Goal: Check status: Check status

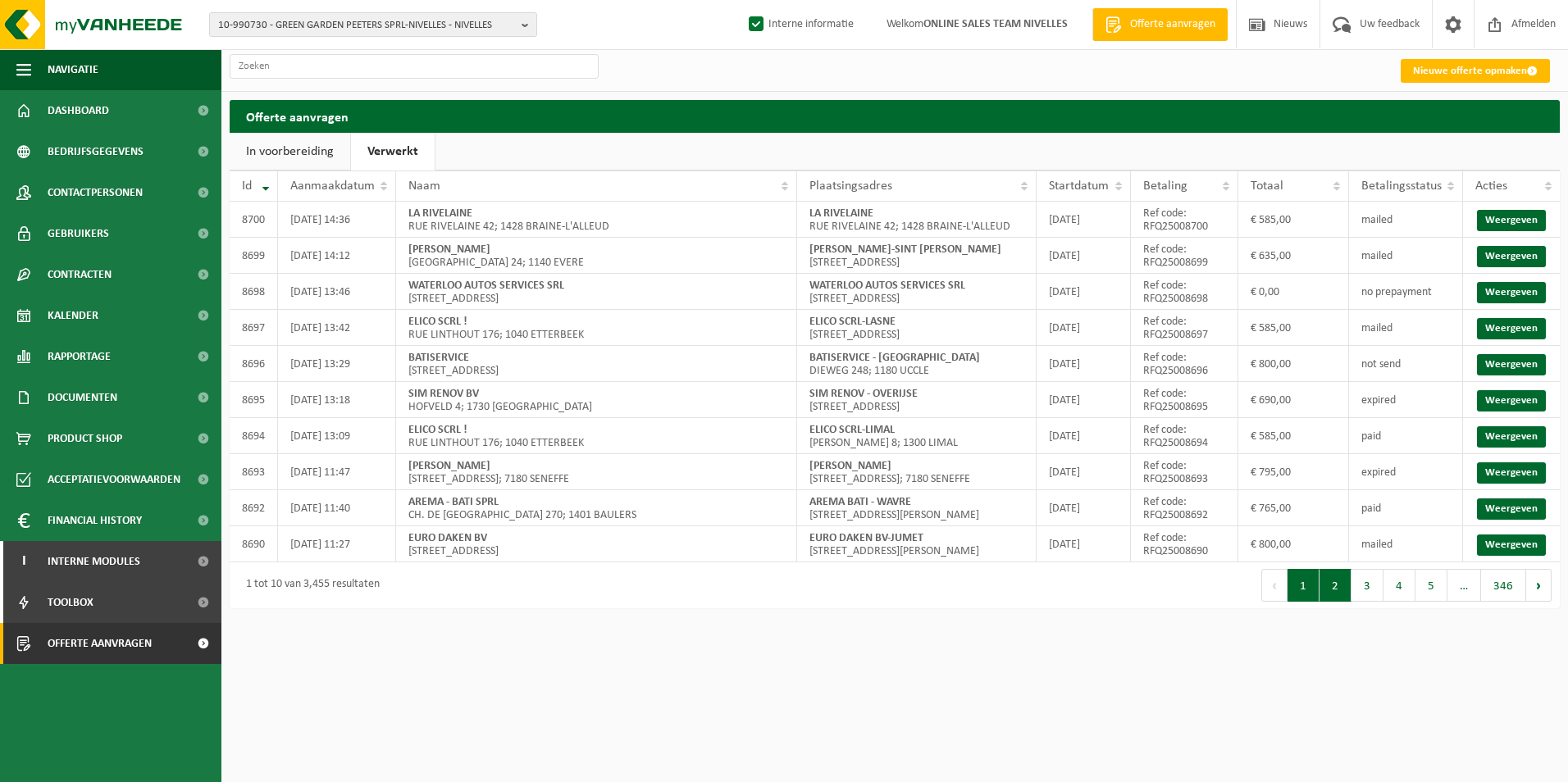
click at [1332, 592] on button "2" at bounding box center [1335, 585] width 32 height 33
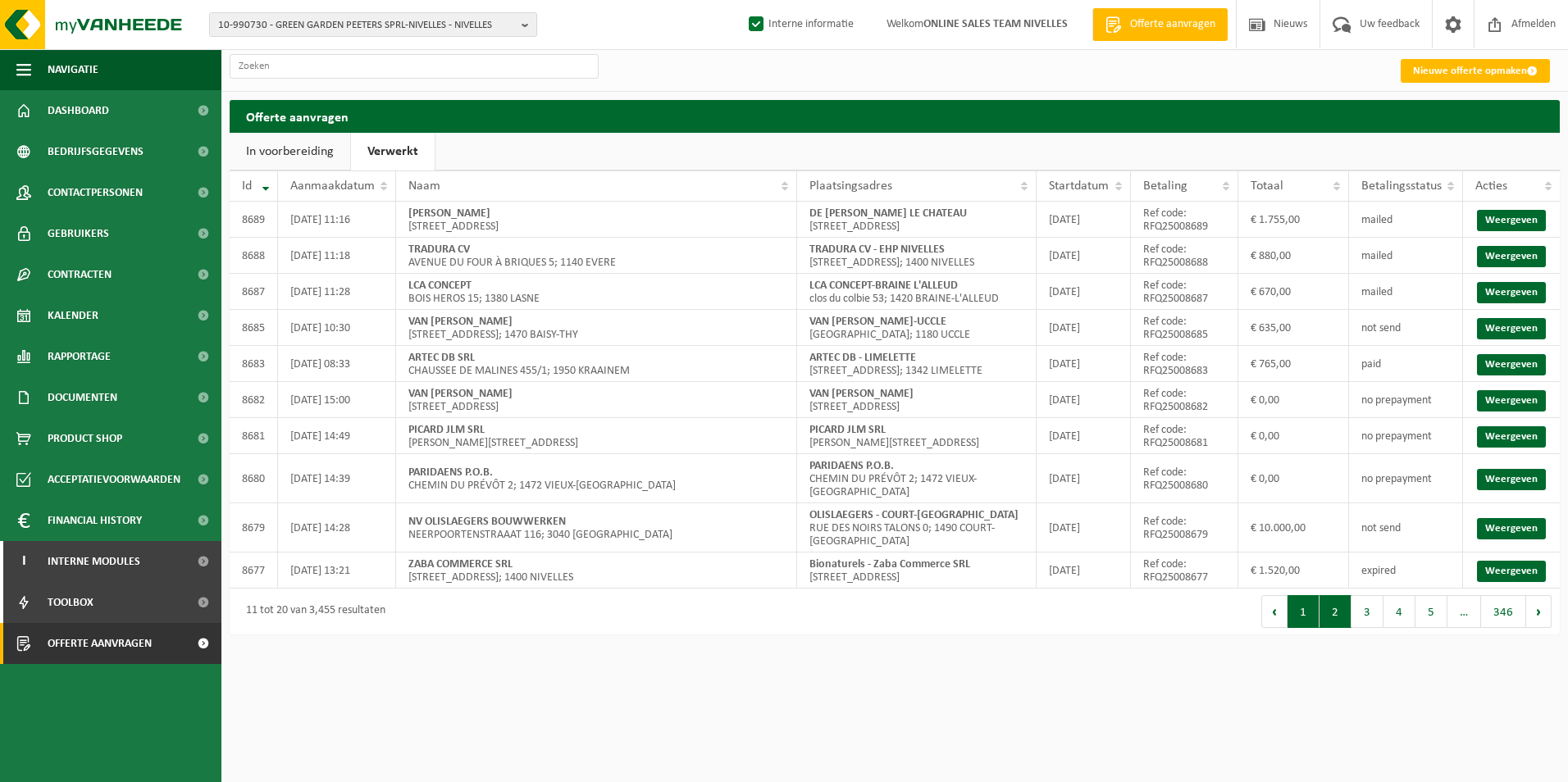
click at [1310, 602] on button "1" at bounding box center [1304, 611] width 32 height 33
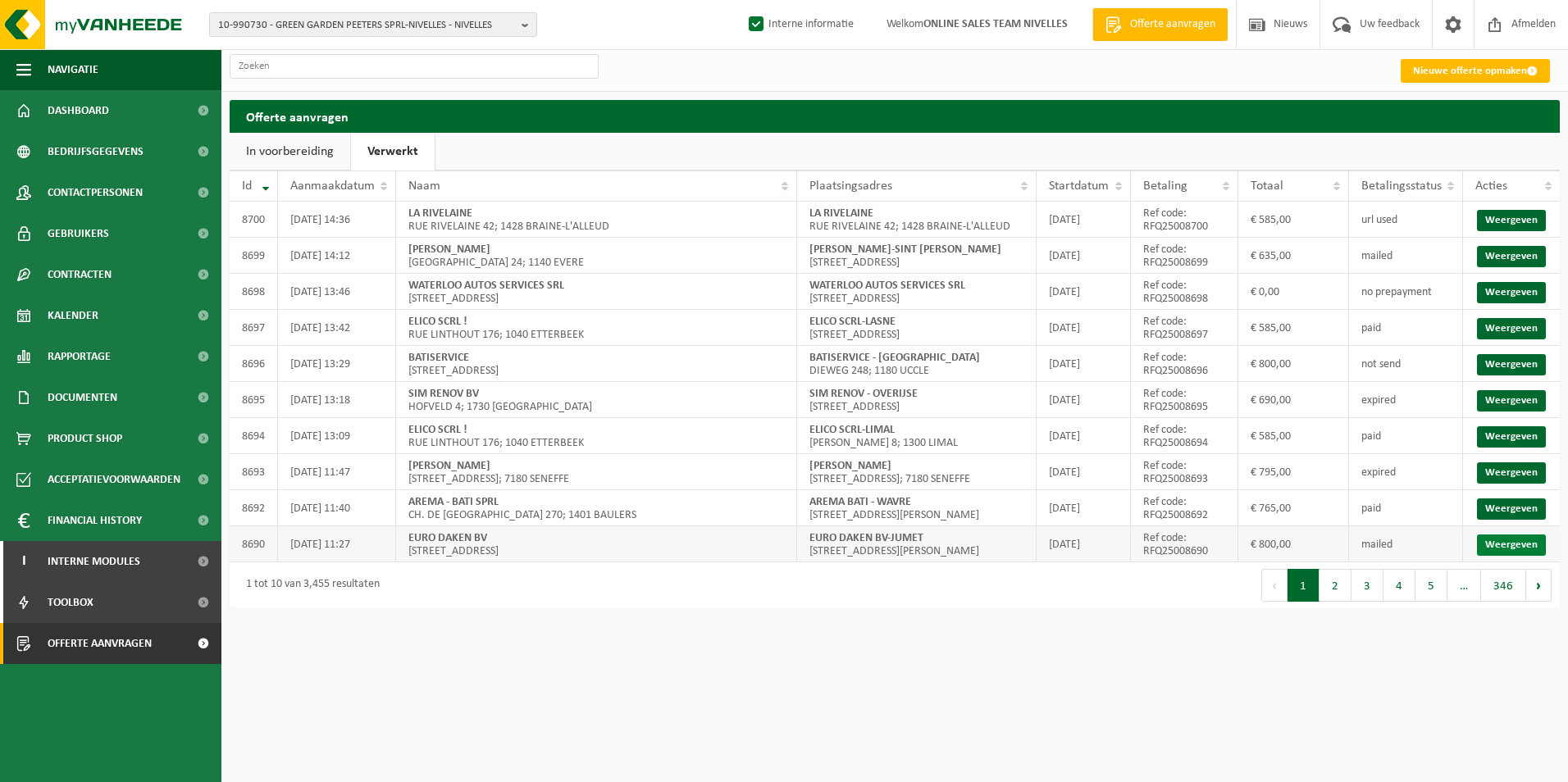
click at [1510, 556] on link "Weergeven" at bounding box center [1510, 545] width 69 height 22
click at [310, 72] on input "text" at bounding box center [413, 66] width 369 height 25
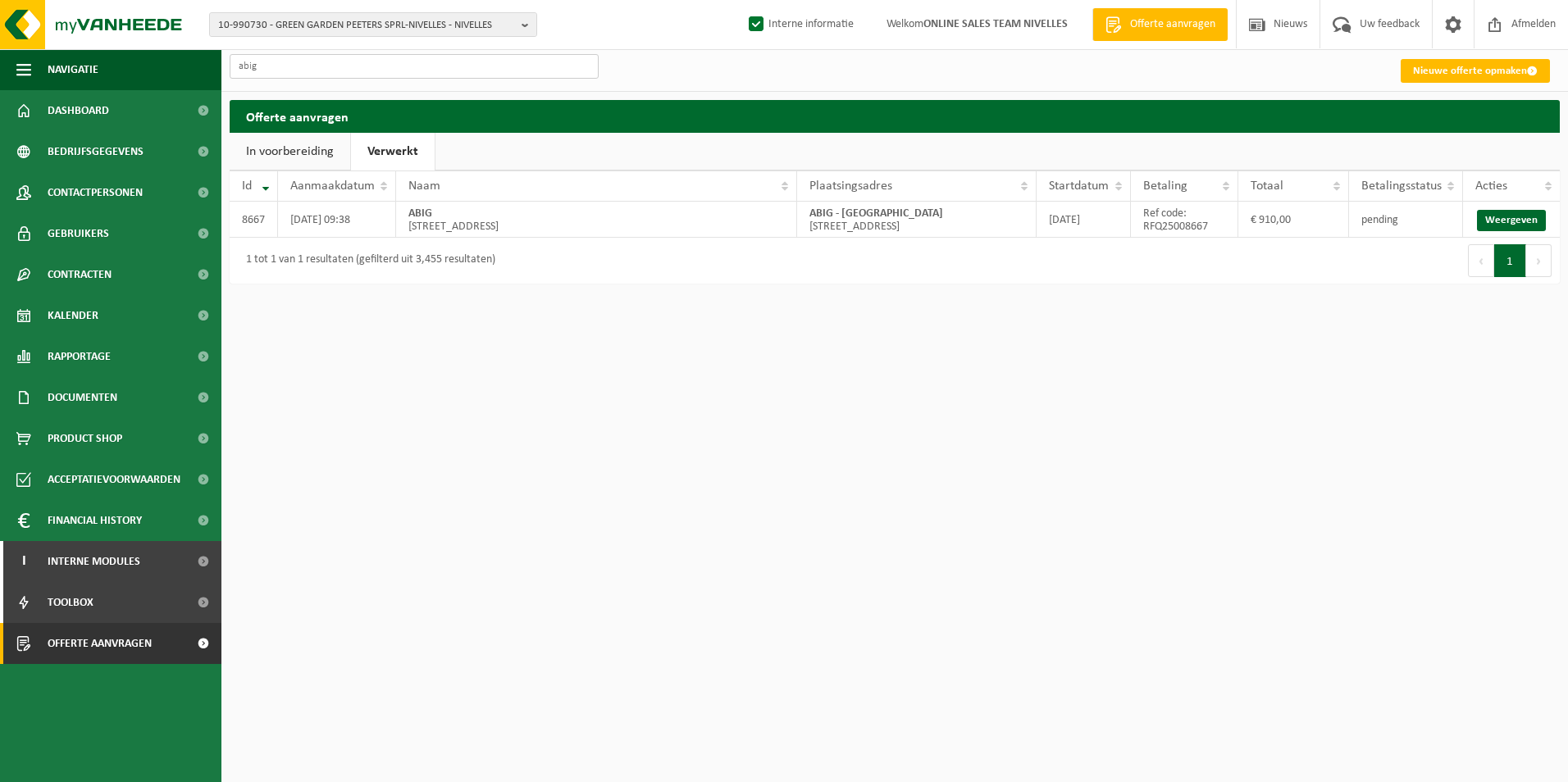
type input "abig"
click at [1498, 218] on link "Weergeven" at bounding box center [1510, 220] width 69 height 22
click at [86, 642] on span "Offerte aanvragen" at bounding box center [99, 643] width 104 height 41
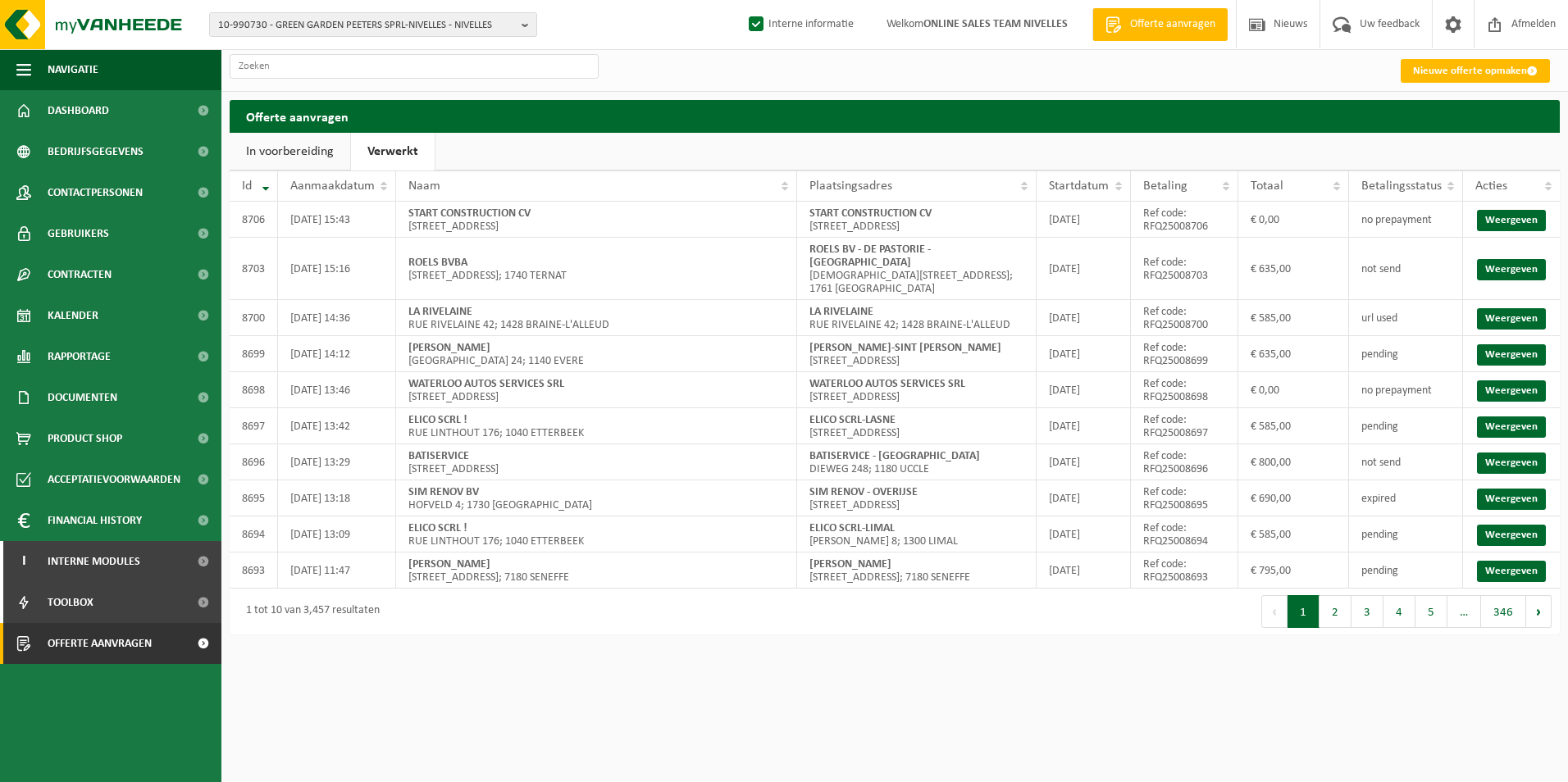
click at [384, 150] on link "Verwerkt" at bounding box center [392, 152] width 84 height 38
